Goal: Transaction & Acquisition: Book appointment/travel/reservation

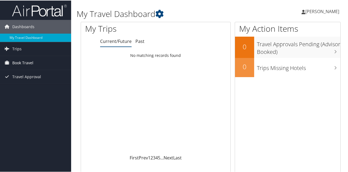
click at [19, 63] on span "Book Travel" at bounding box center [22, 63] width 21 height 14
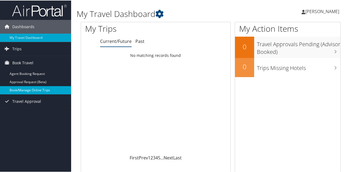
click at [21, 86] on link "Book/Manage Online Trips" at bounding box center [35, 90] width 71 height 8
